Goal: Task Accomplishment & Management: Manage account settings

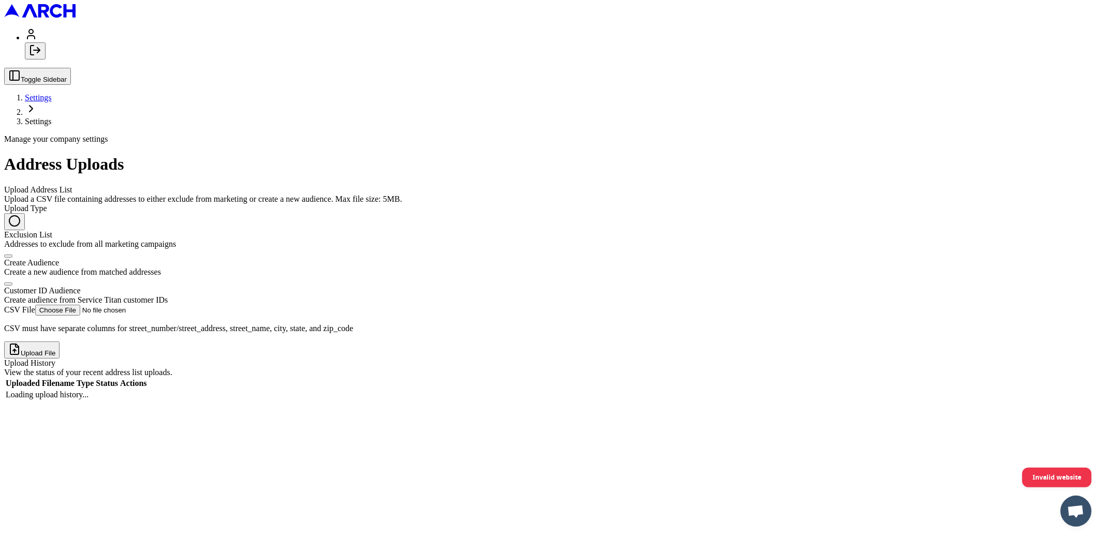
click at [196, 286] on div "Customer ID Audience" at bounding box center [552, 290] width 1096 height 9
click at [12, 283] on button "Customer ID Audience Create audience from Service Titan customer IDs" at bounding box center [8, 284] width 8 height 3
radio input "false"
radio input "true"
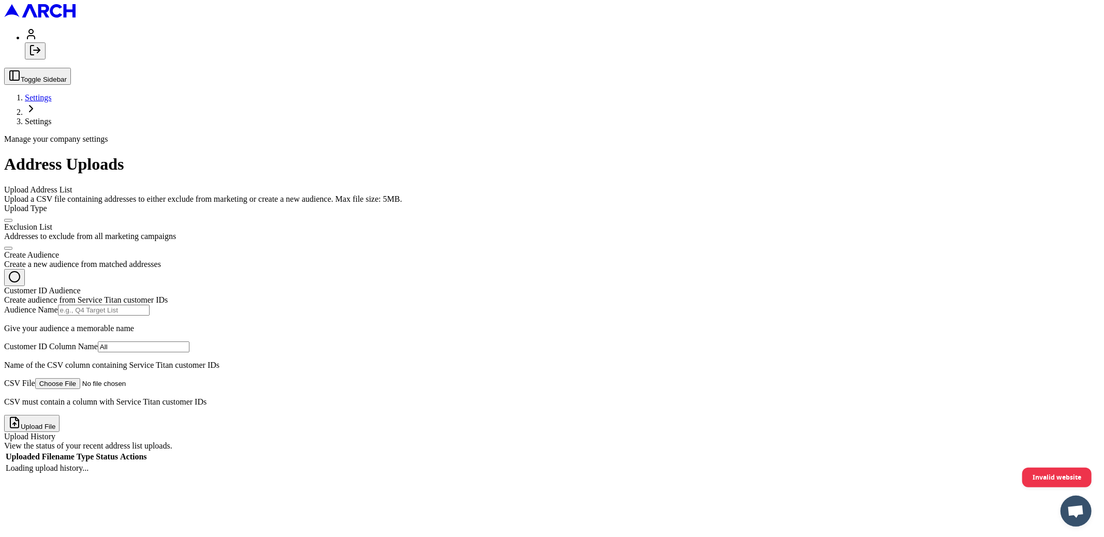
click at [150, 305] on input "Audience Name" at bounding box center [104, 310] width 92 height 11
type input "test pls"
click at [166, 389] on input "CSV File" at bounding box center [100, 383] width 131 height 11
type input "C:\fakepath\PTU_Outreach_cleaned_final.csv"
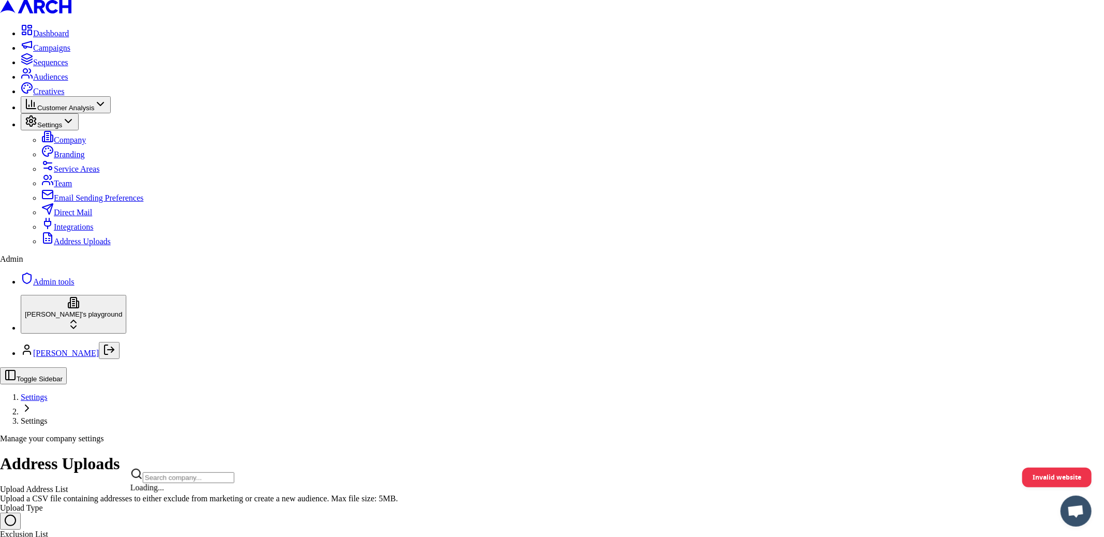
click at [121, 508] on html "Dashboard Campaigns Sequences Audiences Creatives Customer Analysis Settings Co…" at bounding box center [552, 400] width 1104 height 801
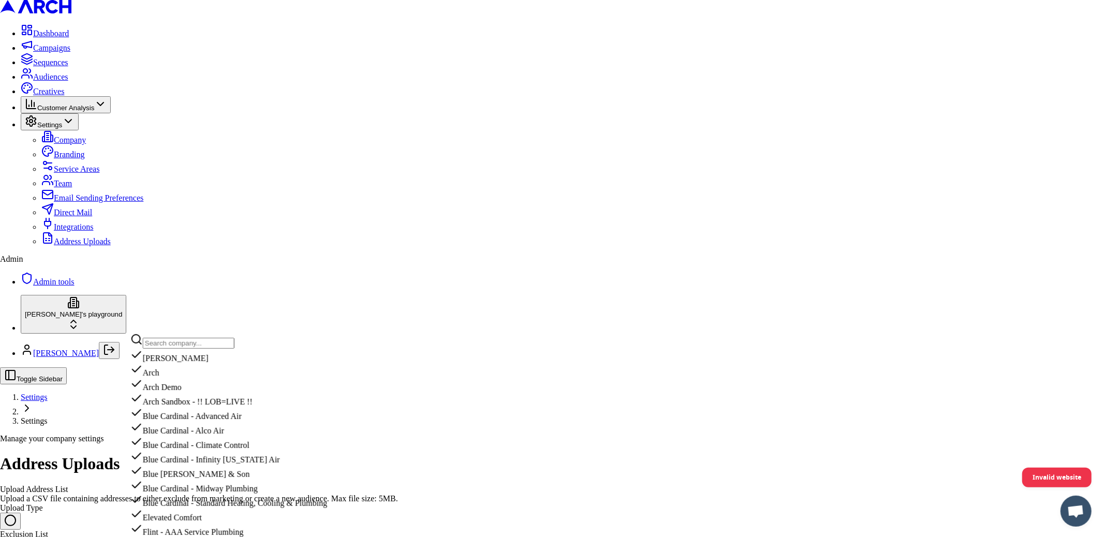
click at [137, 291] on html "Dashboard Campaigns Sequences Audiences Creatives Customer Analysis Settings Co…" at bounding box center [552, 400] width 1104 height 801
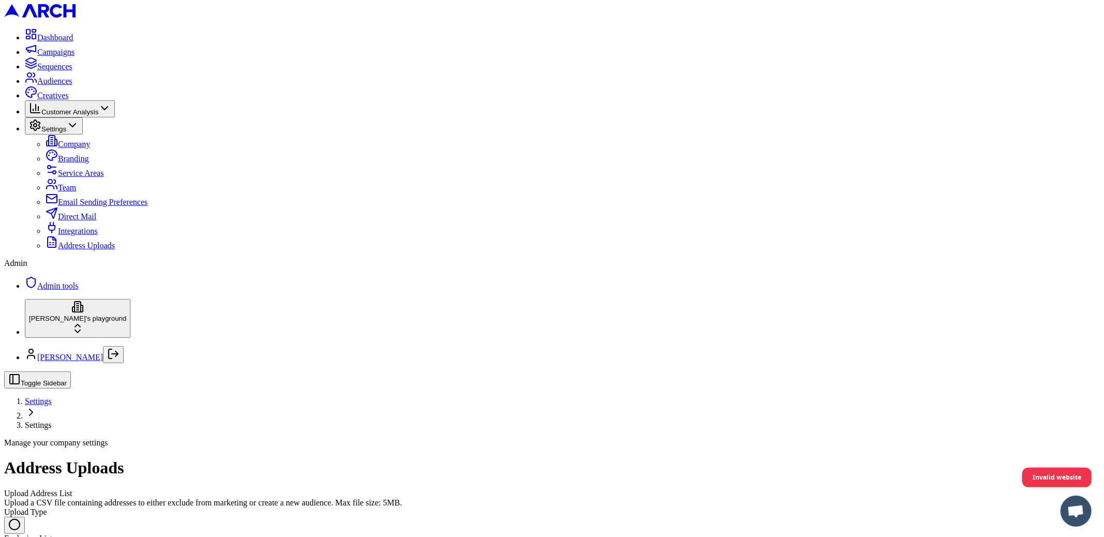
click at [57, 85] on span "Audiences" at bounding box center [54, 81] width 35 height 9
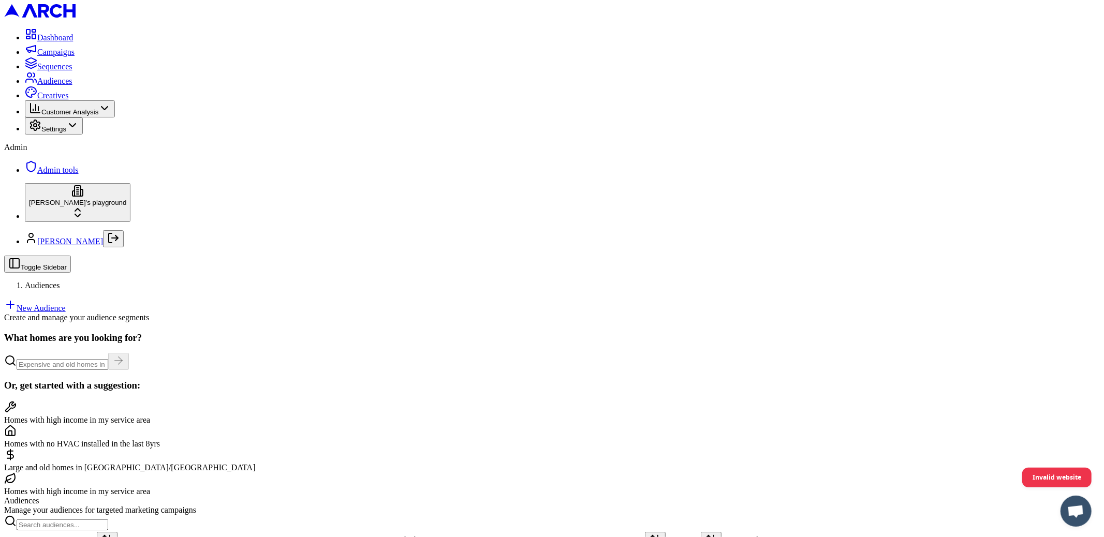
scroll to position [71, 0]
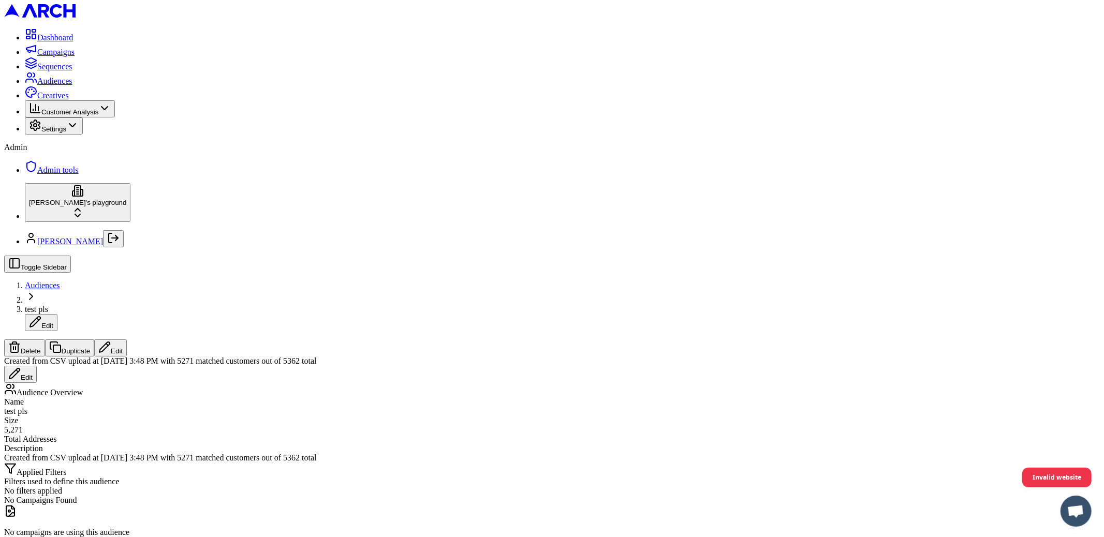
click at [950, 453] on div "Created from CSV upload at Sep 29, 2025, 3:48 PM with 5271 matched customers ou…" at bounding box center [552, 457] width 1096 height 9
click at [956, 453] on div "Created from CSV upload at Sep 29, 2025, 3:48 PM with 5271 matched customers ou…" at bounding box center [552, 457] width 1096 height 9
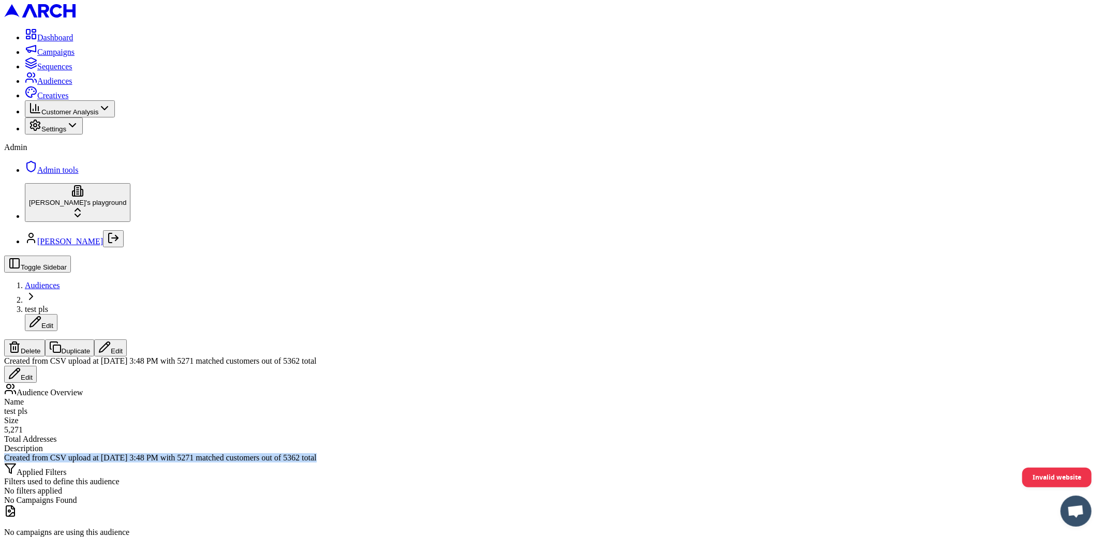
click at [956, 453] on div "Created from CSV upload at Sep 29, 2025, 3:48 PM with 5271 matched customers ou…" at bounding box center [552, 457] width 1096 height 9
click at [957, 453] on div "Created from CSV upload at Sep 29, 2025, 3:48 PM with 5271 matched customers ou…" at bounding box center [552, 457] width 1096 height 9
click at [940, 453] on div "Created from CSV upload at Sep 29, 2025, 3:48 PM with 5271 matched customers ou…" at bounding box center [552, 457] width 1096 height 9
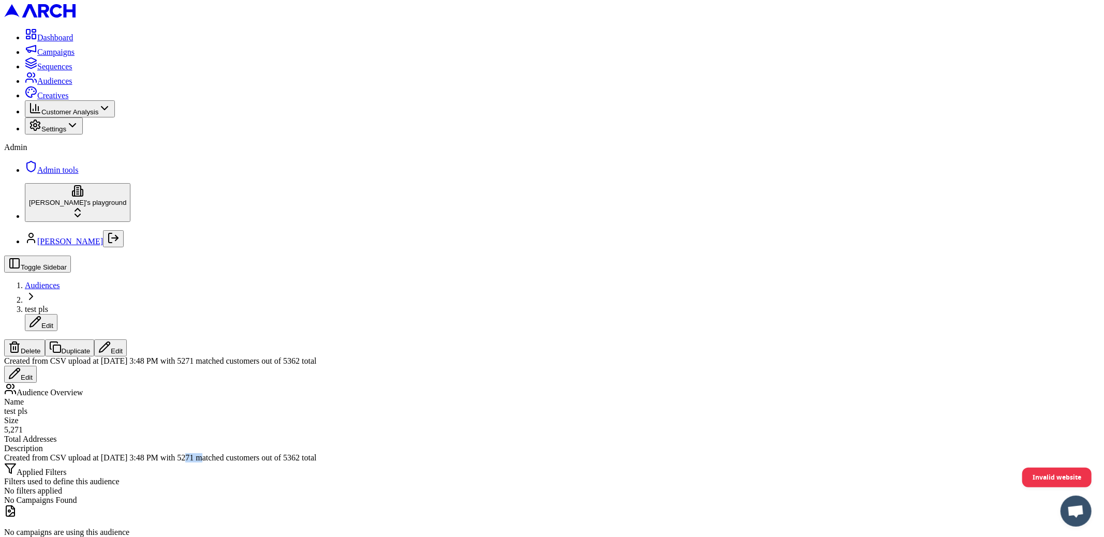
click at [940, 453] on div "Created from CSV upload at Sep 29, 2025, 3:48 PM with 5271 matched customers ou…" at bounding box center [552, 457] width 1096 height 9
click at [934, 453] on div "Created from CSV upload at Sep 29, 2025, 3:48 PM with 5271 matched customers ou…" at bounding box center [552, 457] width 1096 height 9
click at [790, 453] on div "Created from CSV upload at Sep 29, 2025, 3:48 PM with 5271 matched customers ou…" at bounding box center [552, 457] width 1096 height 9
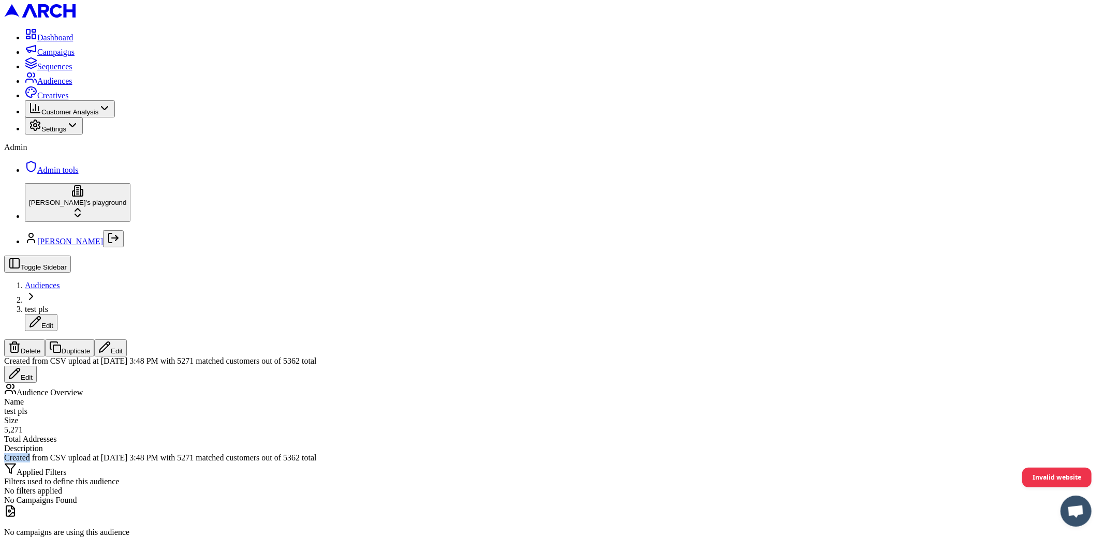
click at [790, 453] on div "Created from CSV upload at [DATE] 3:48 PM with 5271 matched customers out of 53…" at bounding box center [552, 457] width 1096 height 9
copy div "Created from CSV upload at [DATE] 3:48 PM with 5271 matched customers out of 53…"
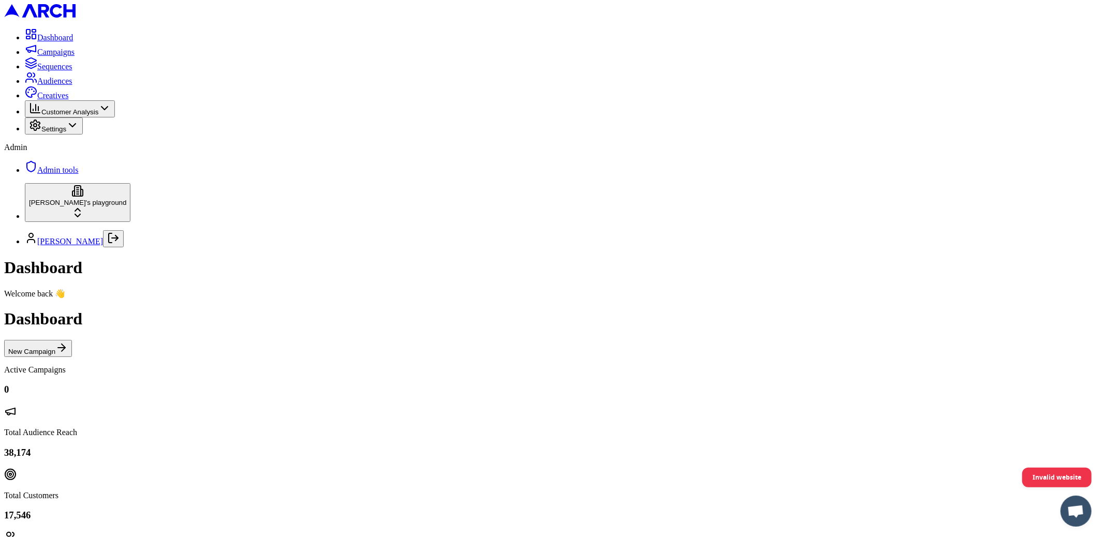
click at [72, 85] on span "Audiences" at bounding box center [54, 81] width 35 height 9
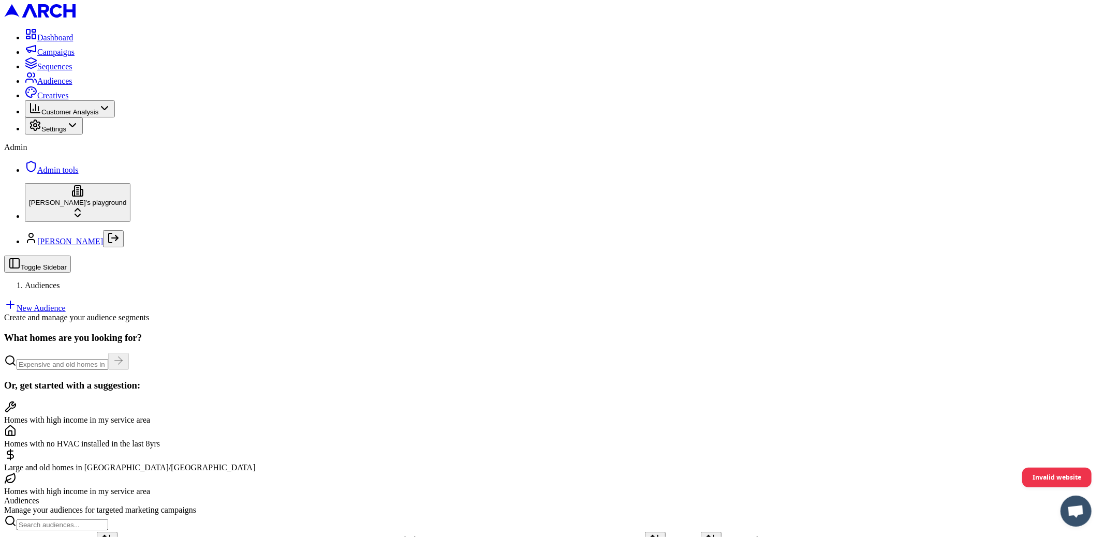
click at [66, 304] on link "New Audience" at bounding box center [35, 308] width 62 height 9
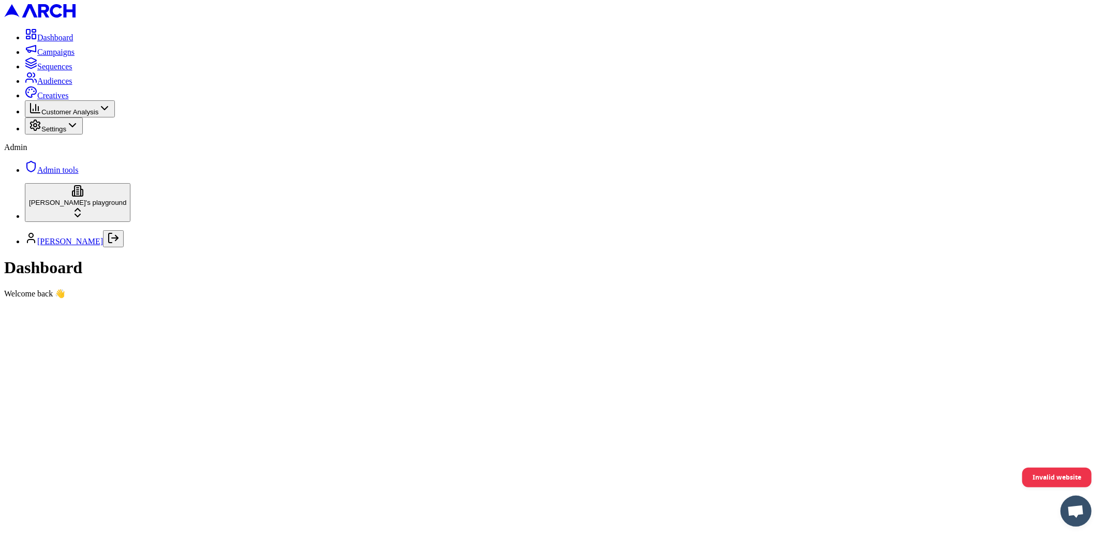
click at [66, 133] on span "Settings" at bounding box center [53, 129] width 25 height 8
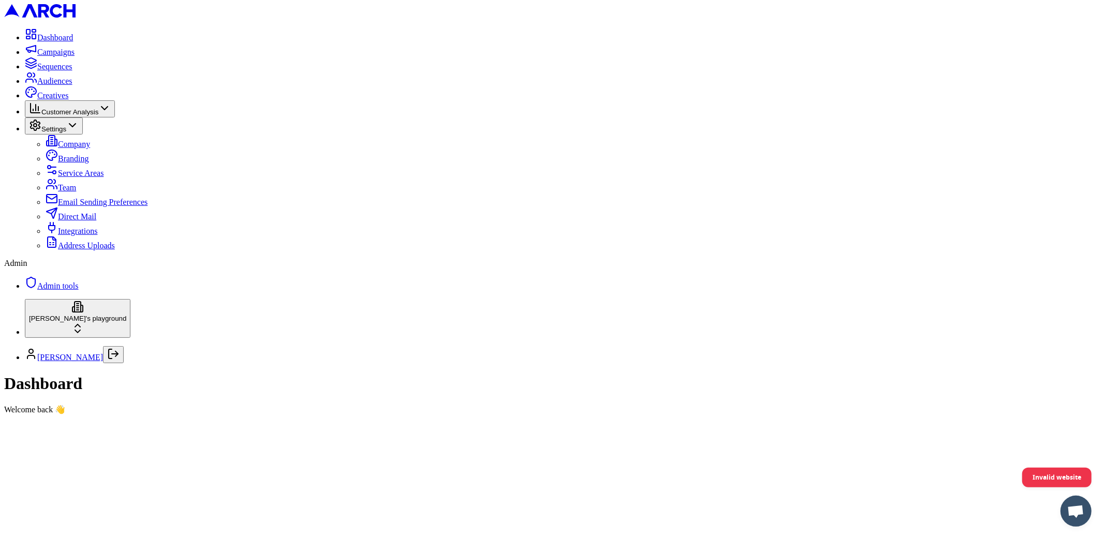
click at [89, 250] on span "Address Uploads" at bounding box center [86, 245] width 57 height 9
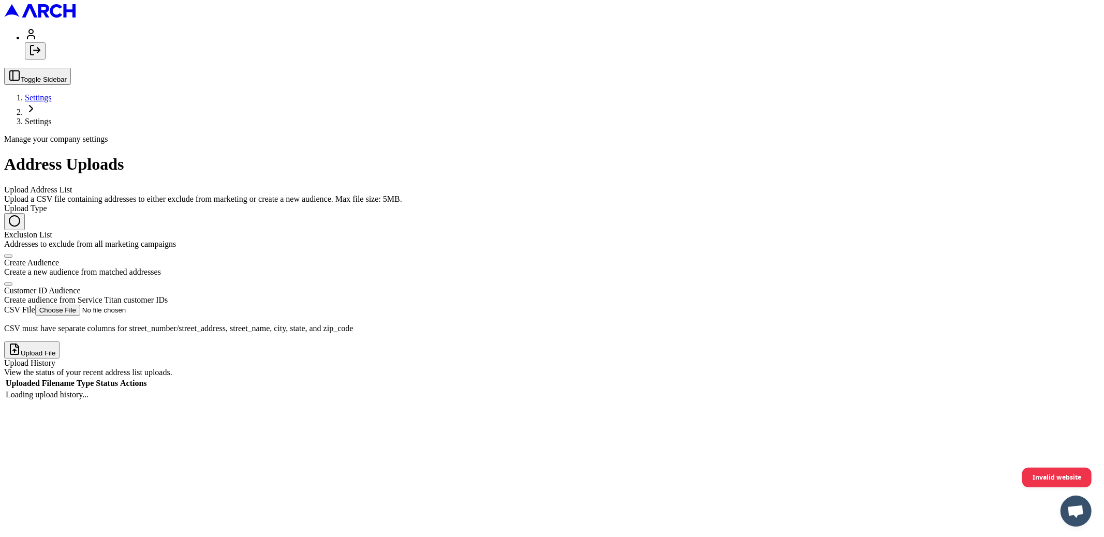
click at [212, 286] on div "Customer ID Audience" at bounding box center [552, 290] width 1096 height 9
click at [12, 283] on button "Customer ID Audience Create audience from Service Titan customer IDs" at bounding box center [8, 284] width 8 height 3
radio input "false"
radio input "true"
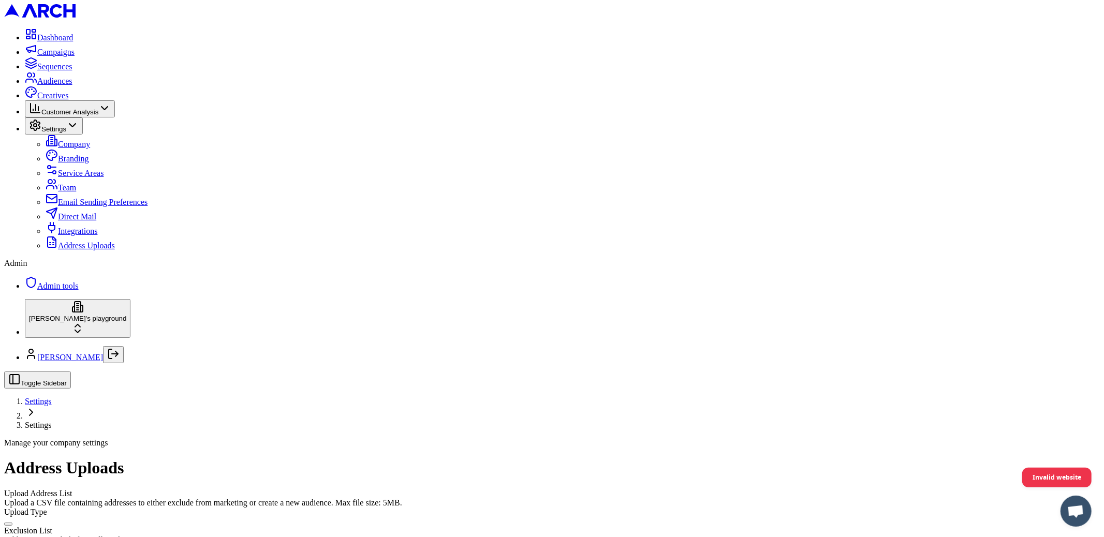
type input "missing addresses log"
type input "C:\fakepath\PTU_Outreach_cleaned_final.csv"
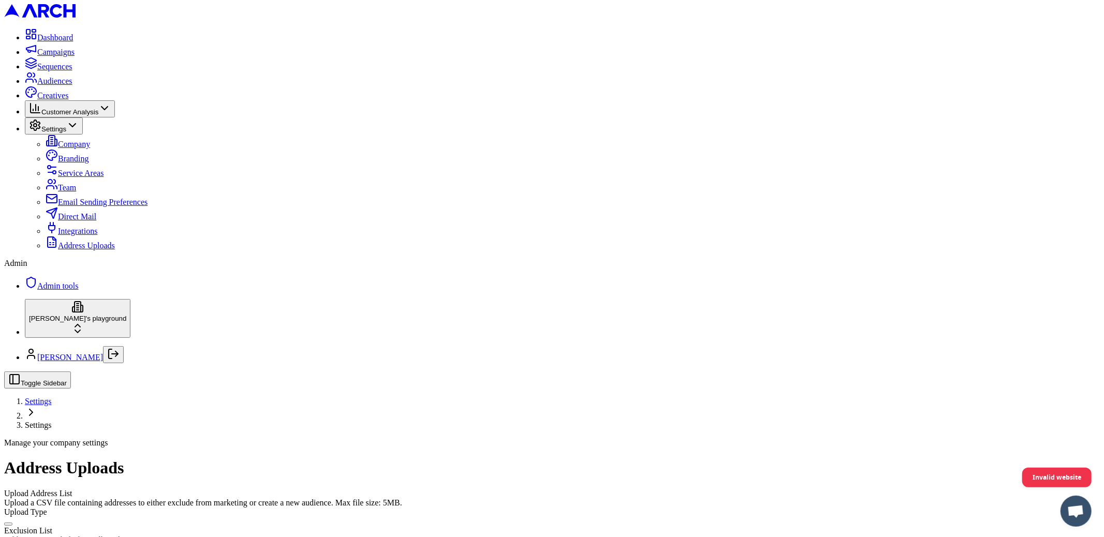
scroll to position [97, 0]
copy span "5271"
drag, startPoint x: 341, startPoint y: 347, endPoint x: 814, endPoint y: 353, distance: 473.7
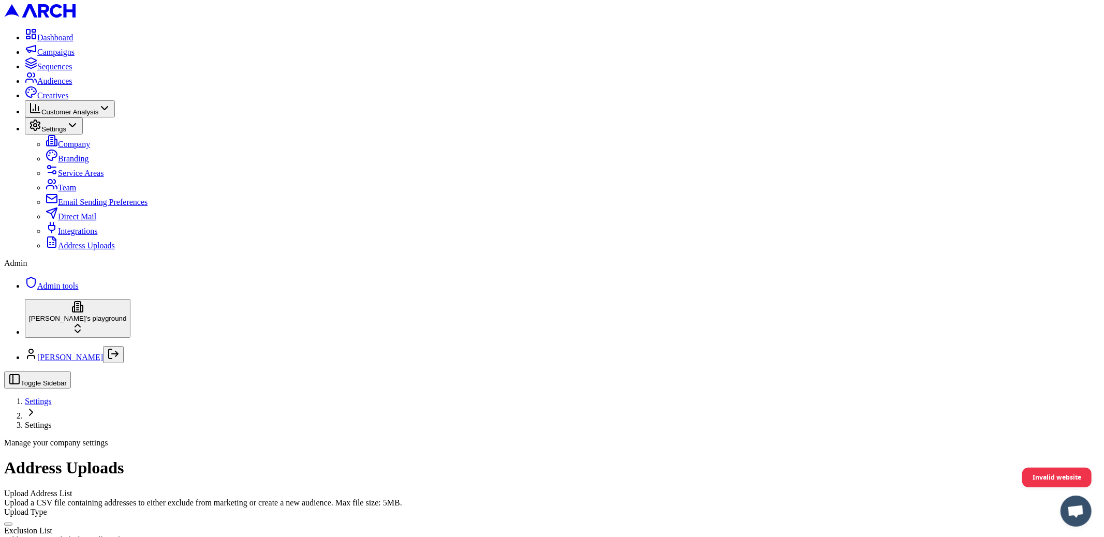
drag, startPoint x: 819, startPoint y: 352, endPoint x: 670, endPoint y: 331, distance: 150.6
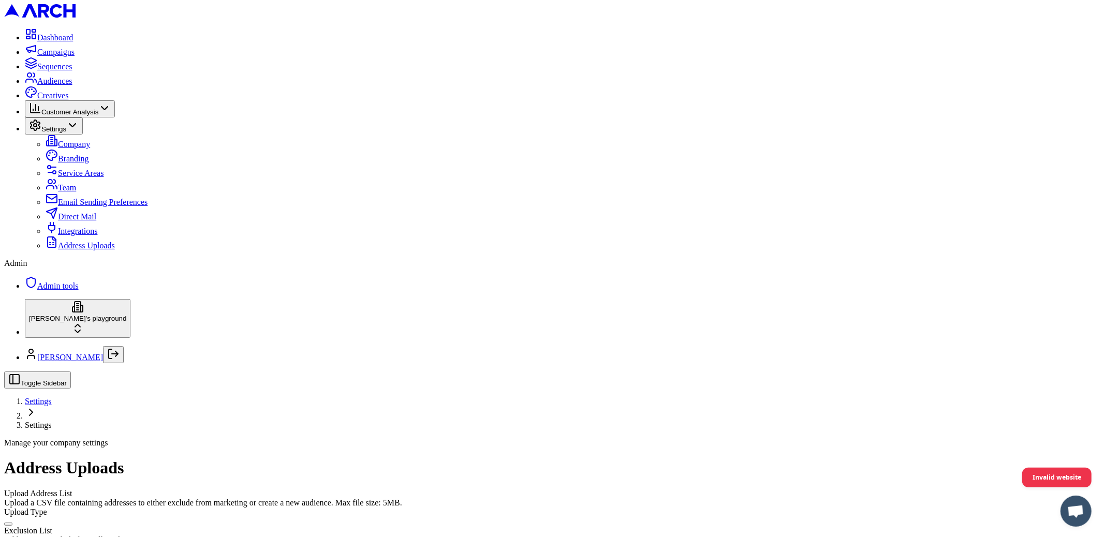
drag, startPoint x: 805, startPoint y: 350, endPoint x: 687, endPoint y: 332, distance: 119.4
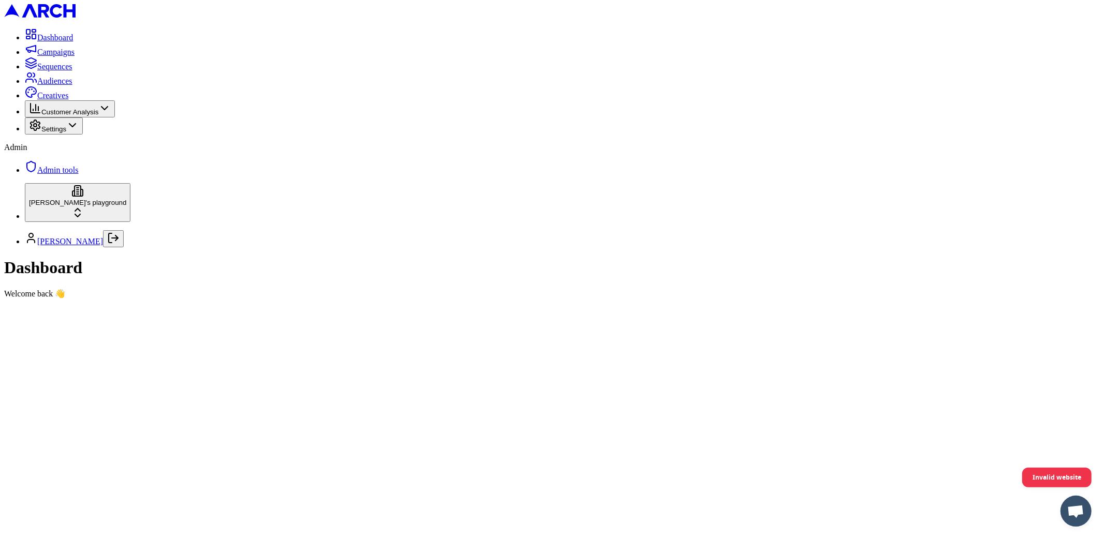
click at [133, 299] on main at bounding box center [552, 299] width 1096 height 0
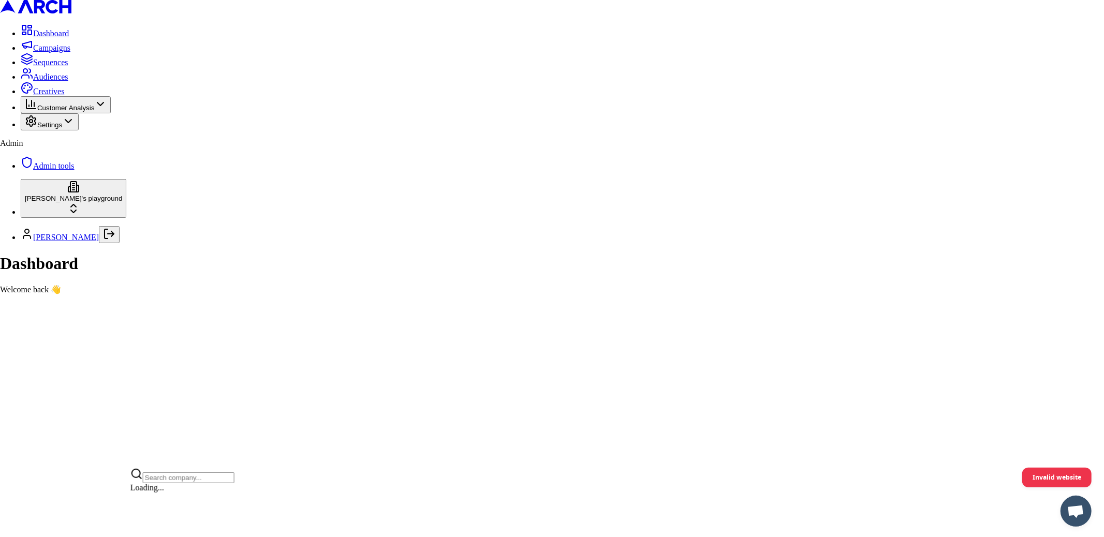
click at [120, 303] on html "Dashboard Campaigns Sequences Audiences Creatives Customer Analysis Settings Ad…" at bounding box center [552, 151] width 1104 height 303
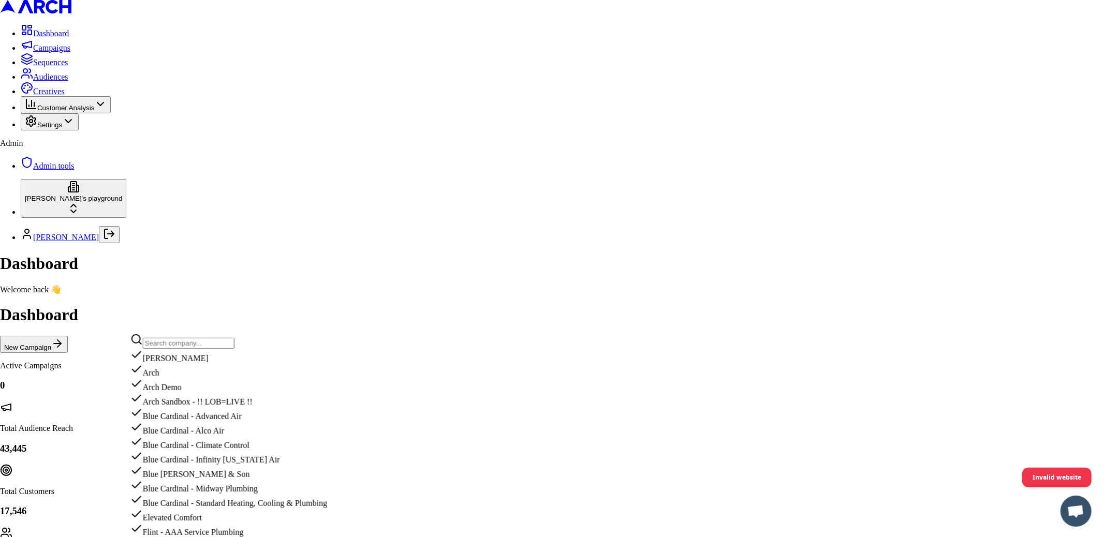
click at [171, 349] on input "text" at bounding box center [189, 343] width 92 height 11
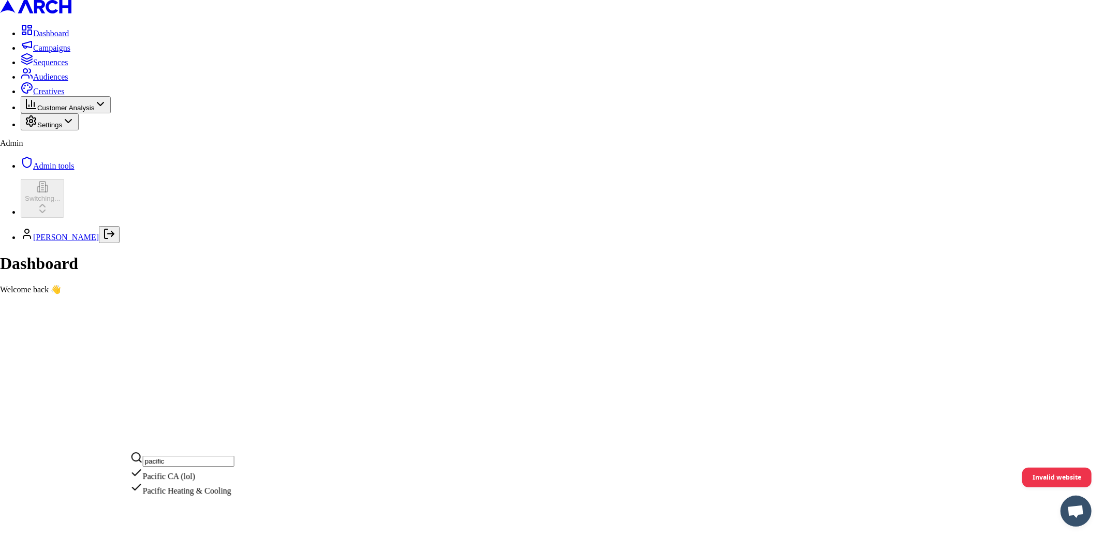
type input "pacific"
click at [299, 303] on html "Dashboard Campaigns Sequences Audiences Creatives Customer Analysis Settings Ad…" at bounding box center [552, 151] width 1104 height 303
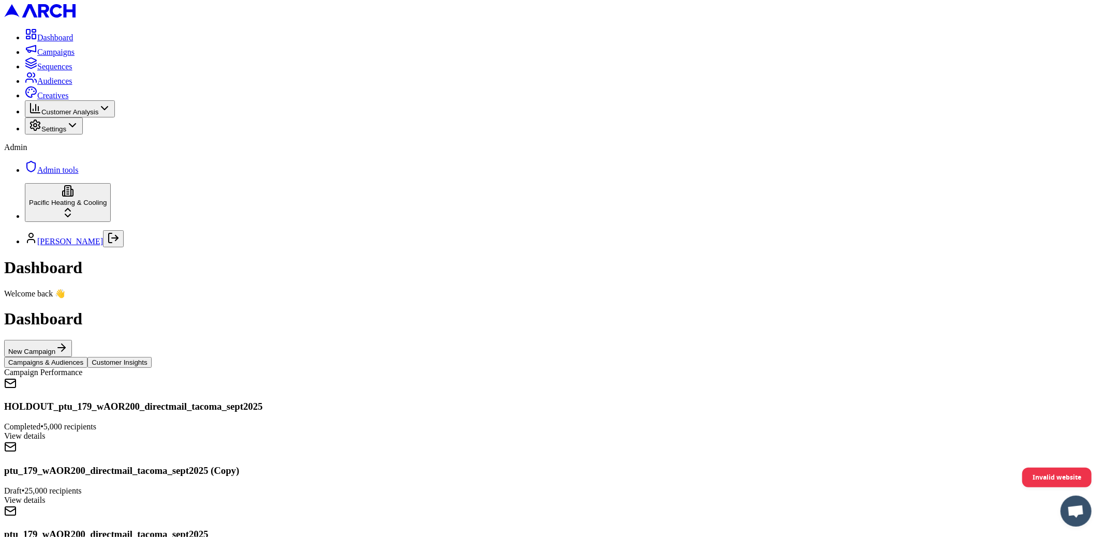
click at [66, 133] on span "Settings" at bounding box center [53, 129] width 25 height 8
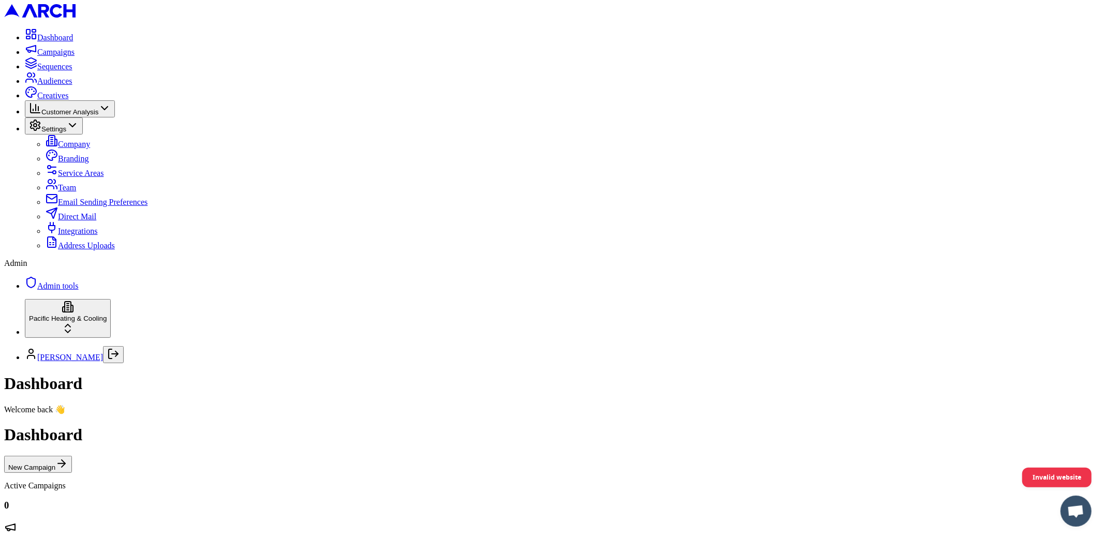
click at [85, 250] on span "Address Uploads" at bounding box center [86, 245] width 57 height 9
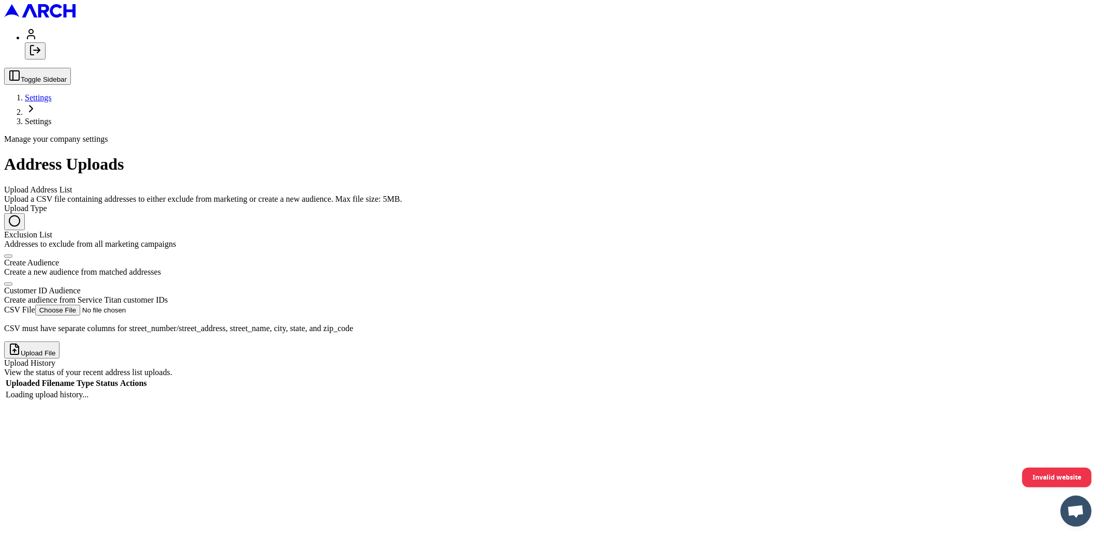
click at [218, 286] on div "Customer ID Audience" at bounding box center [552, 290] width 1096 height 9
click at [12, 283] on button "Customer ID Audience Create audience from Service Titan customer IDs" at bounding box center [8, 284] width 8 height 3
radio input "false"
radio input "true"
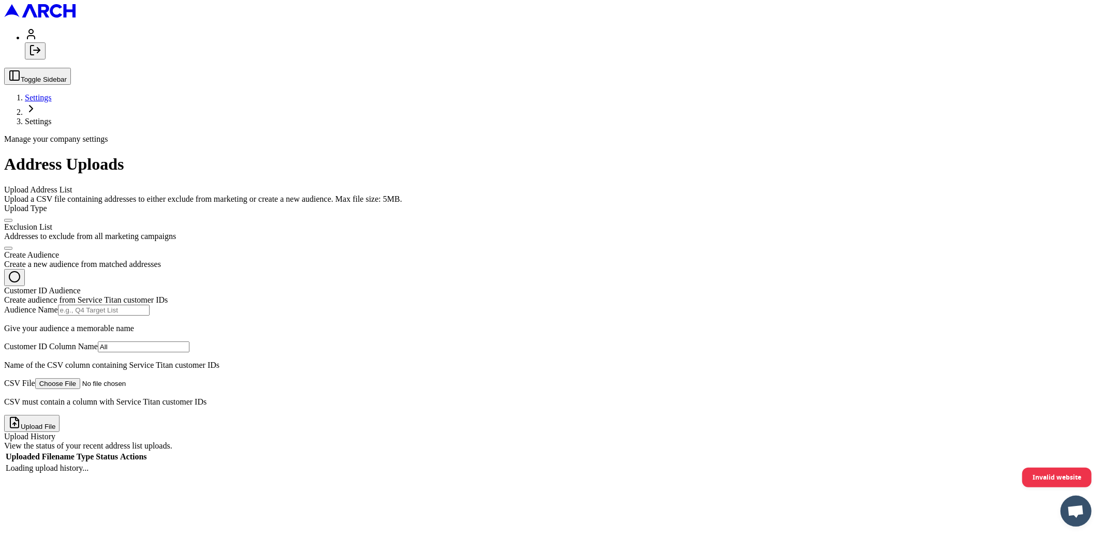
click at [150, 305] on input "Audience Name" at bounding box center [104, 310] width 92 height 11
type input "m"
type input "ptu audience"
click at [166, 389] on input "CSV File" at bounding box center [100, 383] width 131 height 11
type input "C:\fakepath\PTU_Outreach_cleaned_final.csv"
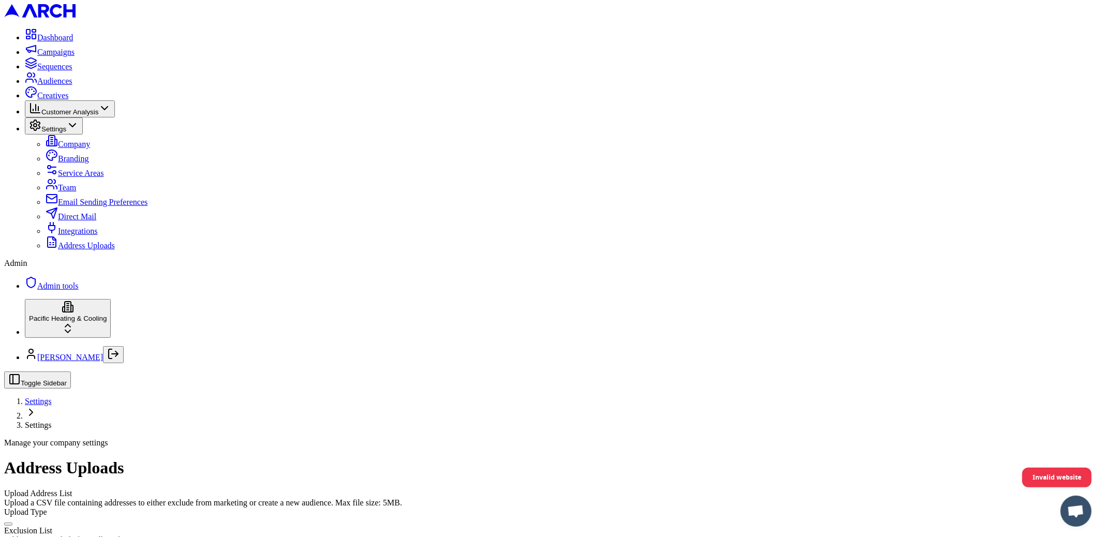
type input "ptu outreach"
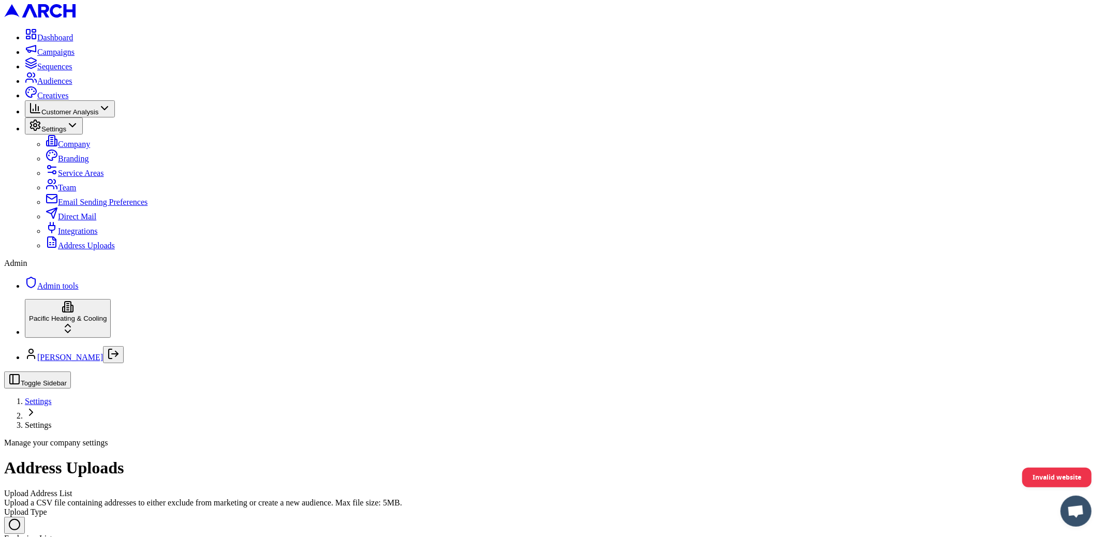
radio input "false"
radio input "true"
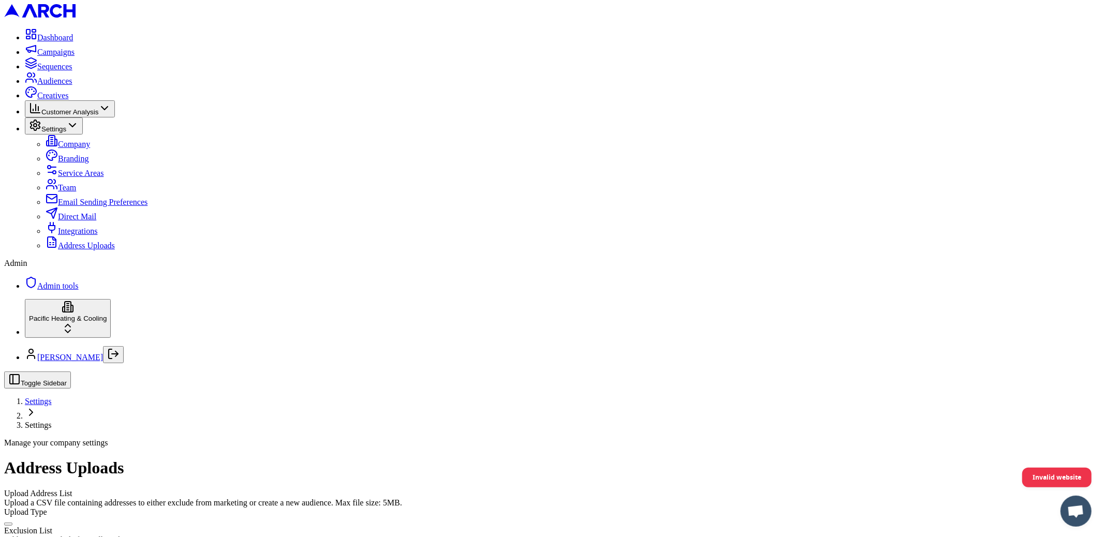
type input "ptu outreach"
type input "C:\fakepath\PTU_Outreach_cleaned_final.csv"
click at [55, 85] on span "Audiences" at bounding box center [54, 81] width 35 height 9
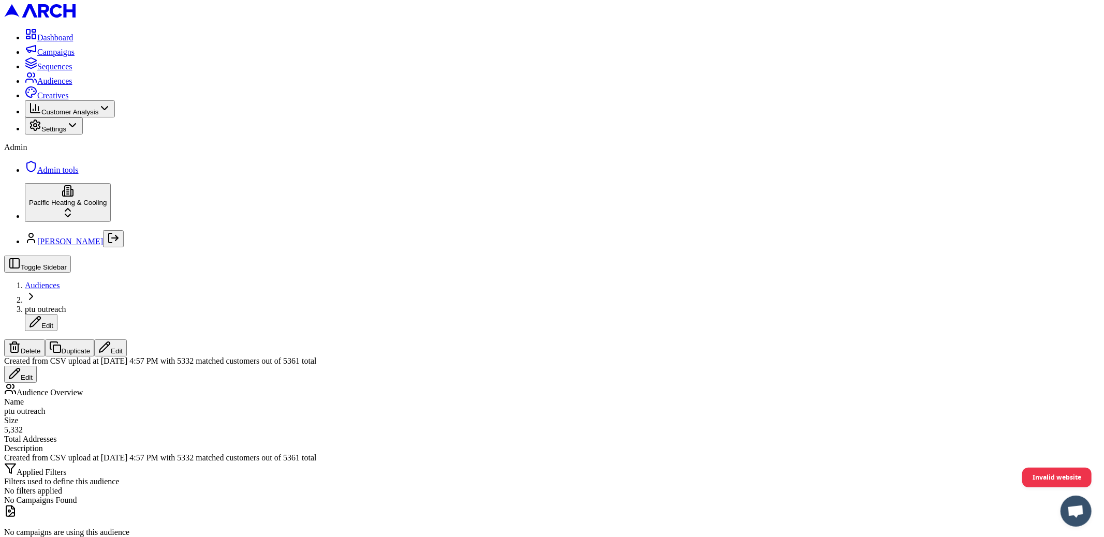
click at [37, 366] on button "Edit" at bounding box center [20, 374] width 33 height 17
click at [96, 357] on input "Created from CSV upload at [DATE] 4:57 PM with 5332 matched customers out of 53…" at bounding box center [50, 362] width 92 height 11
drag, startPoint x: 522, startPoint y: 38, endPoint x: 442, endPoint y: 43, distance: 80.4
click at [96, 357] on input "Created from CSV upload at [DATE] 4:57 PM with 5332 matched customers out of 53…" at bounding box center [50, 362] width 92 height 11
type input "Created from CSV upload at [DATE] 4:57 PM with 5332 matched customers"
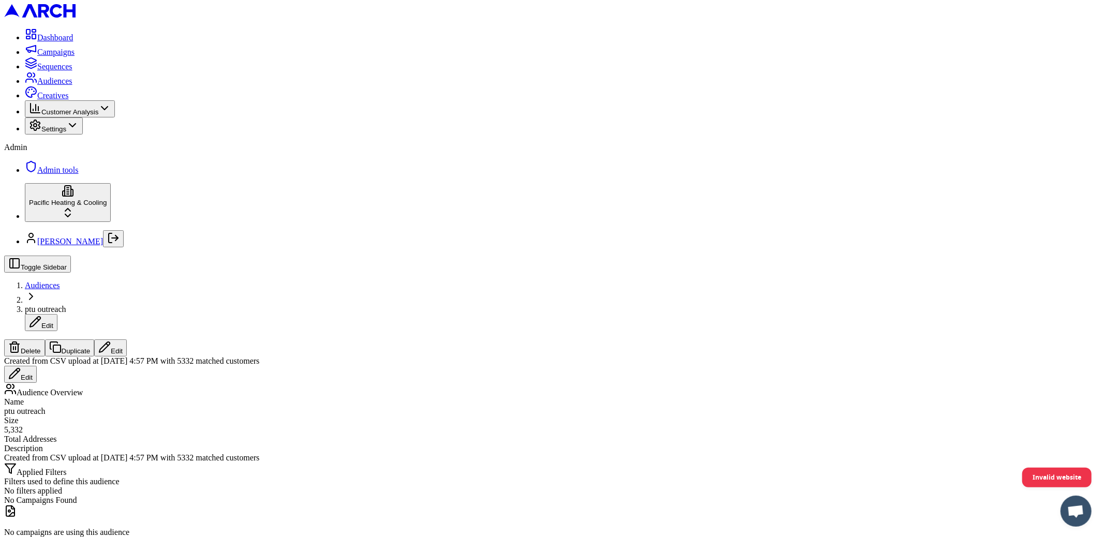
click at [127, 340] on button "Edit" at bounding box center [110, 348] width 33 height 17
